Goal: Task Accomplishment & Management: Use online tool/utility

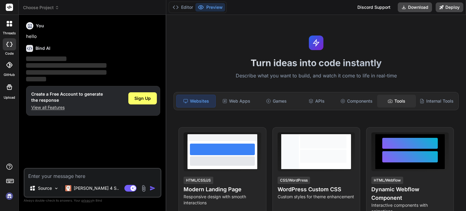
click at [406, 98] on div "Tools" at bounding box center [396, 101] width 39 height 13
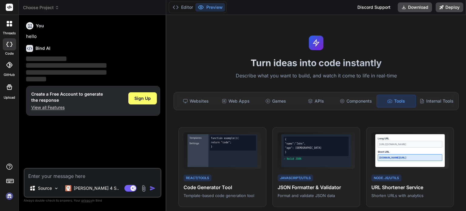
click at [85, 176] on textarea at bounding box center [93, 174] width 136 height 11
click at [53, 190] on div "Source" at bounding box center [44, 188] width 34 height 12
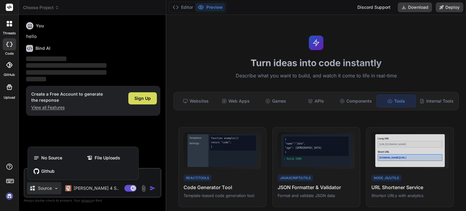
click at [53, 190] on div at bounding box center [233, 105] width 466 height 211
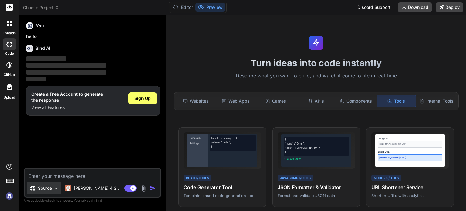
click at [53, 190] on div "Source" at bounding box center [44, 188] width 34 height 12
type textarea "x"
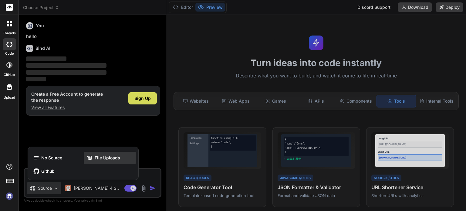
click at [107, 156] on span "File Uploads" at bounding box center [108, 158] width 26 height 6
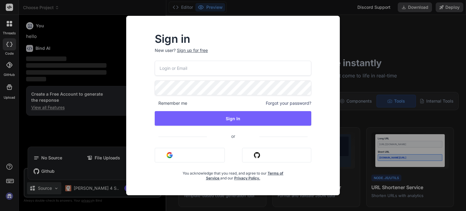
click at [203, 151] on button "Sign in with Google" at bounding box center [190, 155] width 70 height 15
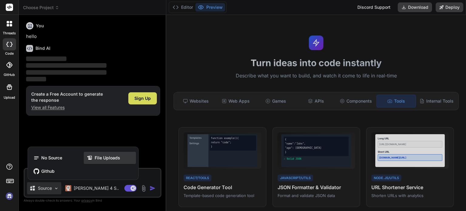
click at [125, 162] on div "File Uploads" at bounding box center [110, 158] width 52 height 12
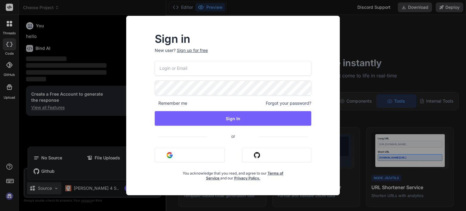
click at [114, 130] on div "Sign in New user? Sign up for free Remember me Forgot your password? Sign In or…" at bounding box center [233, 105] width 466 height 211
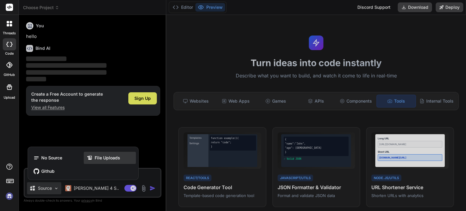
click at [110, 161] on div "File Uploads" at bounding box center [110, 158] width 52 height 12
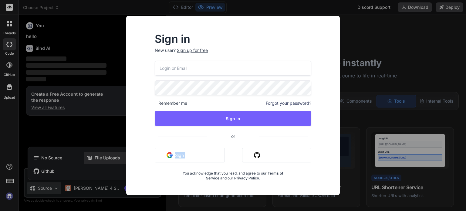
click at [110, 161] on div "Sign in New user? Sign up for free Remember me Forgot your password? Sign In or…" at bounding box center [233, 105] width 466 height 211
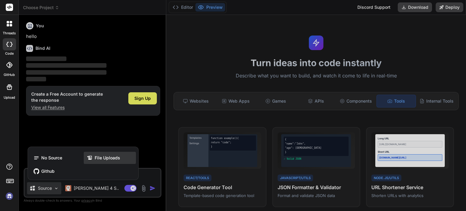
click at [109, 161] on div "File Uploads" at bounding box center [110, 158] width 52 height 12
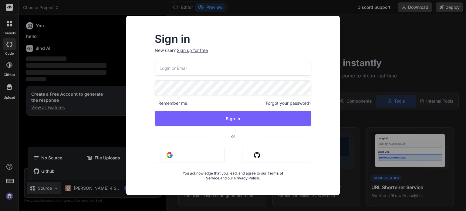
click at [192, 154] on button "Sign in with Google" at bounding box center [190, 155] width 70 height 15
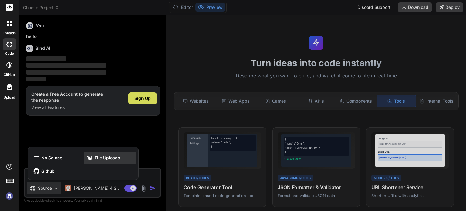
click at [97, 161] on div "File Uploads" at bounding box center [110, 158] width 52 height 12
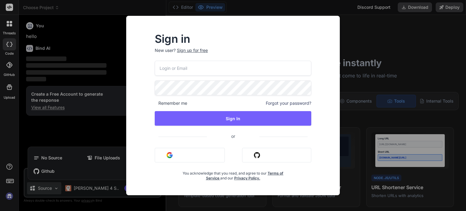
click at [95, 128] on div "Sign in New user? Sign up for free Remember me Forgot your password? Sign In or…" at bounding box center [233, 105] width 466 height 211
